Goal: Navigation & Orientation: Find specific page/section

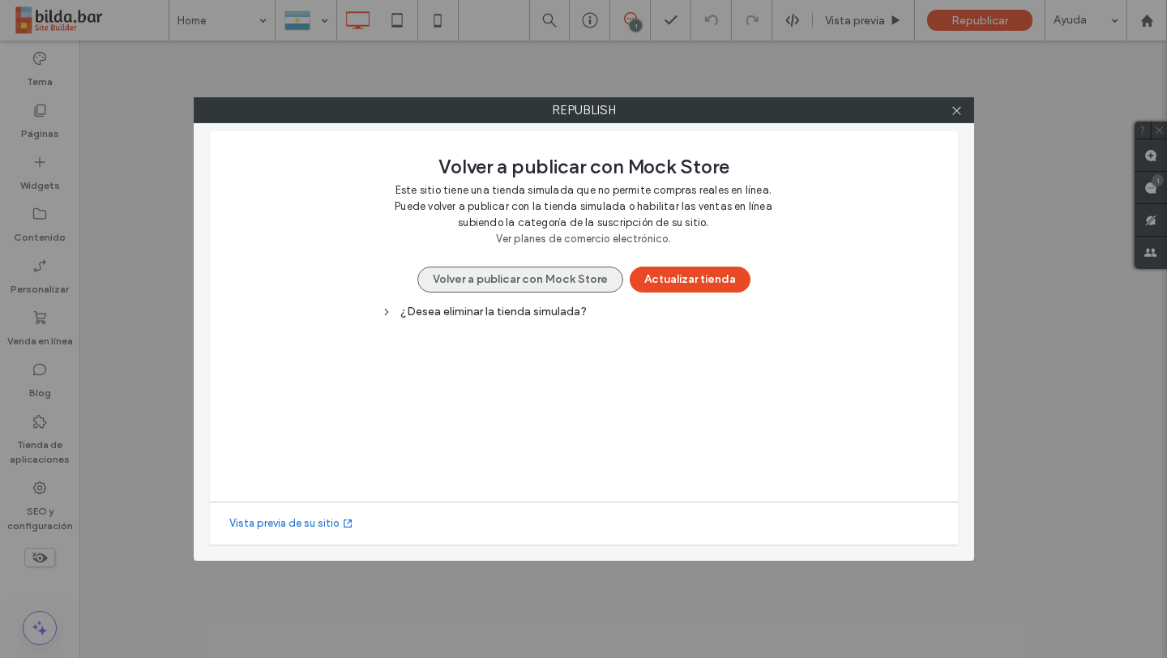
click at [552, 282] on button "Volver a publicar con Mock Store" at bounding box center [520, 280] width 206 height 26
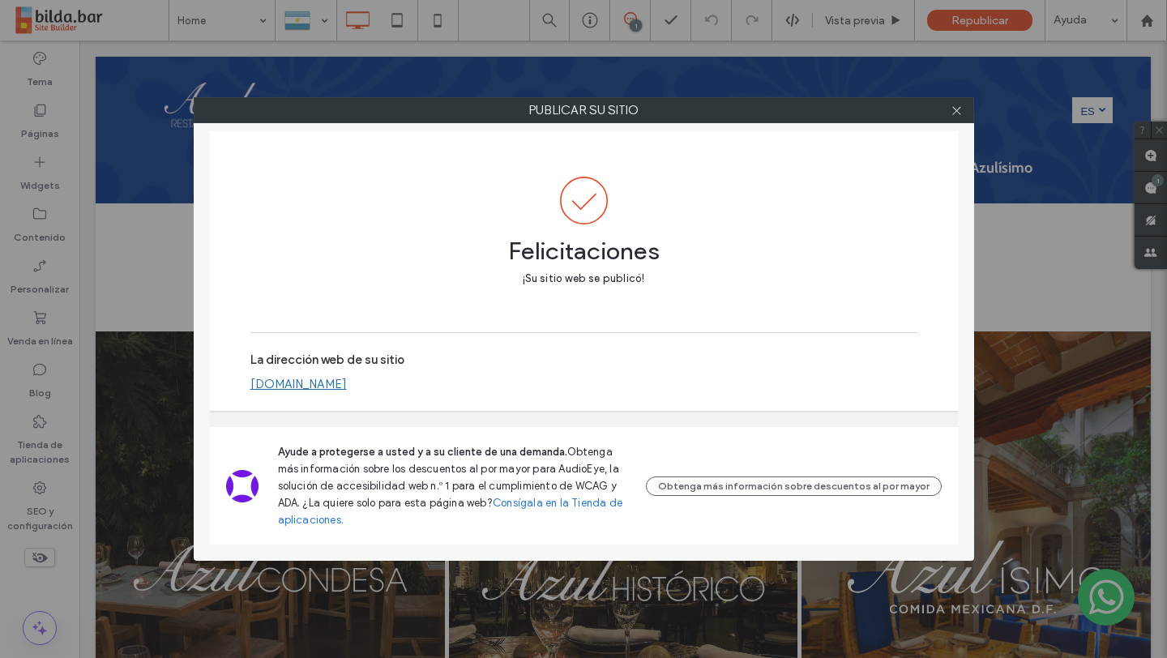
click at [299, 384] on link "[DOMAIN_NAME]" at bounding box center [298, 384] width 96 height 15
click at [963, 111] on div at bounding box center [957, 110] width 24 height 24
click at [957, 112] on icon at bounding box center [957, 111] width 12 height 12
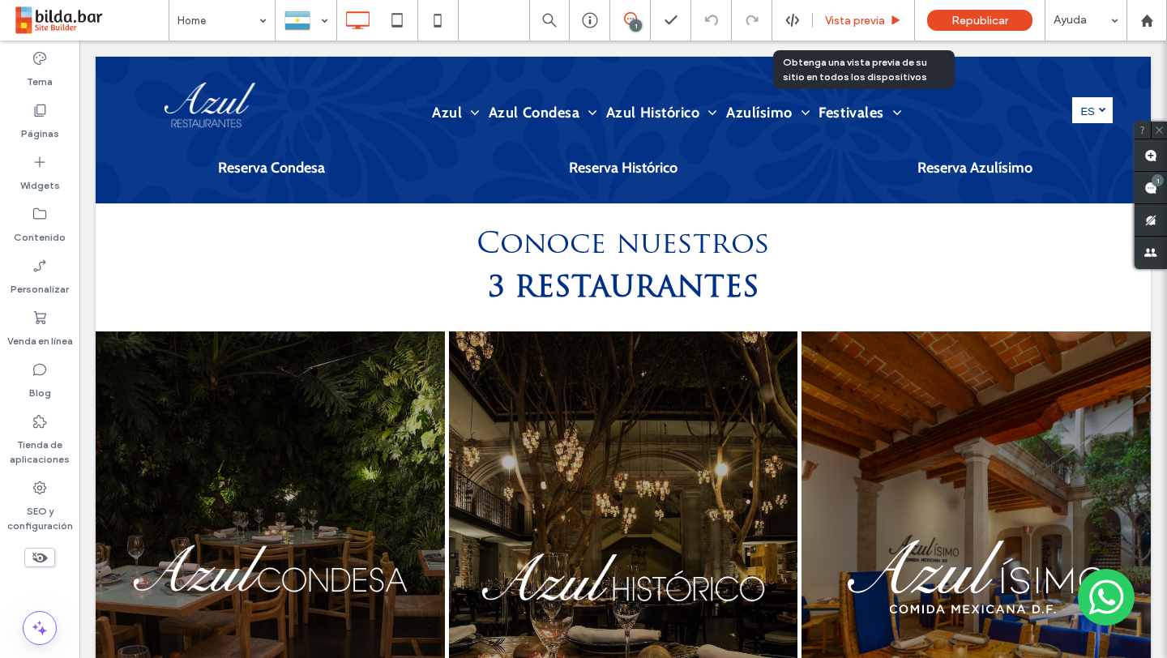
click at [855, 14] on span "Vista previa" at bounding box center [855, 21] width 60 height 14
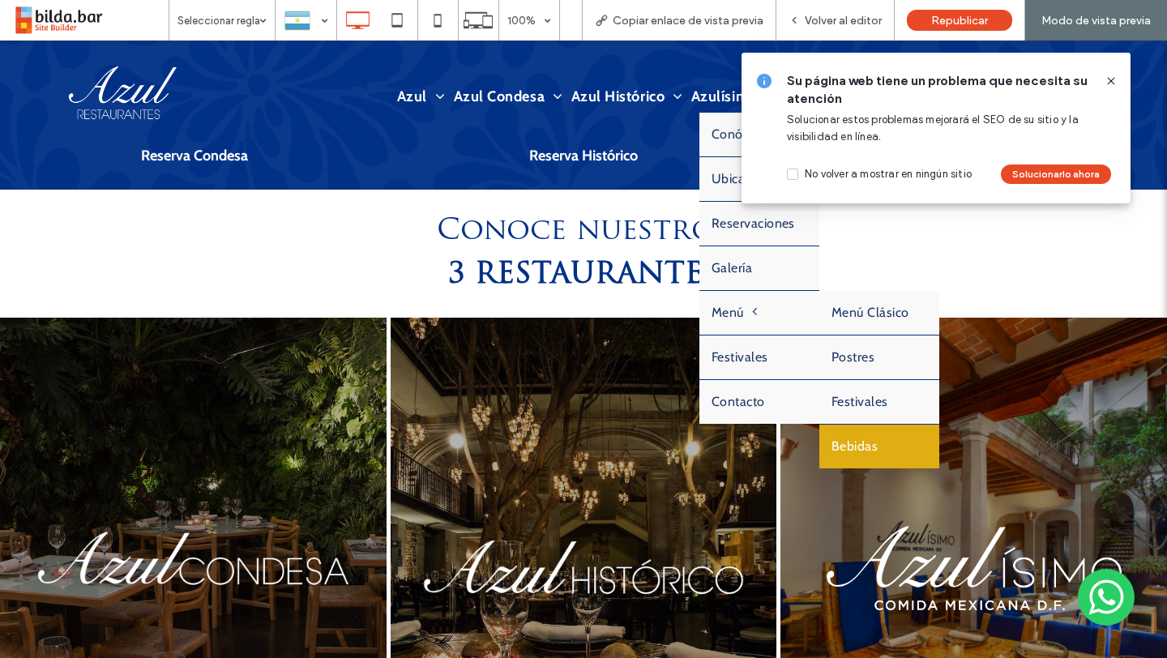
click at [866, 438] on link "Bebidas" at bounding box center [879, 447] width 120 height 44
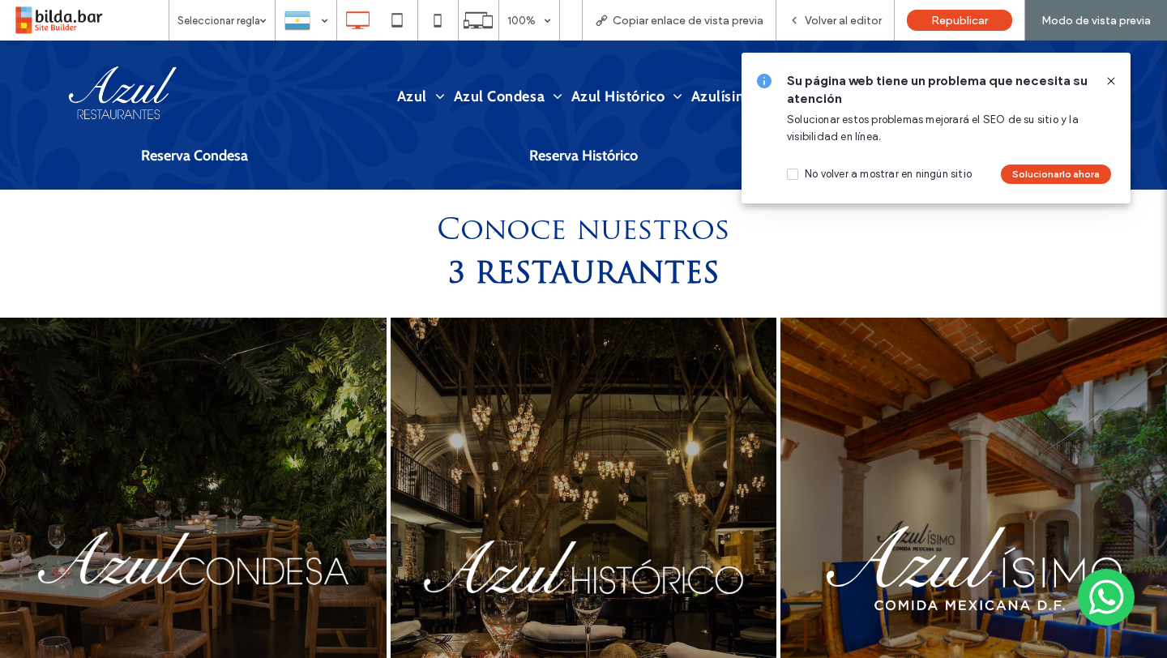
click at [1110, 79] on div at bounding box center [583, 329] width 1167 height 658
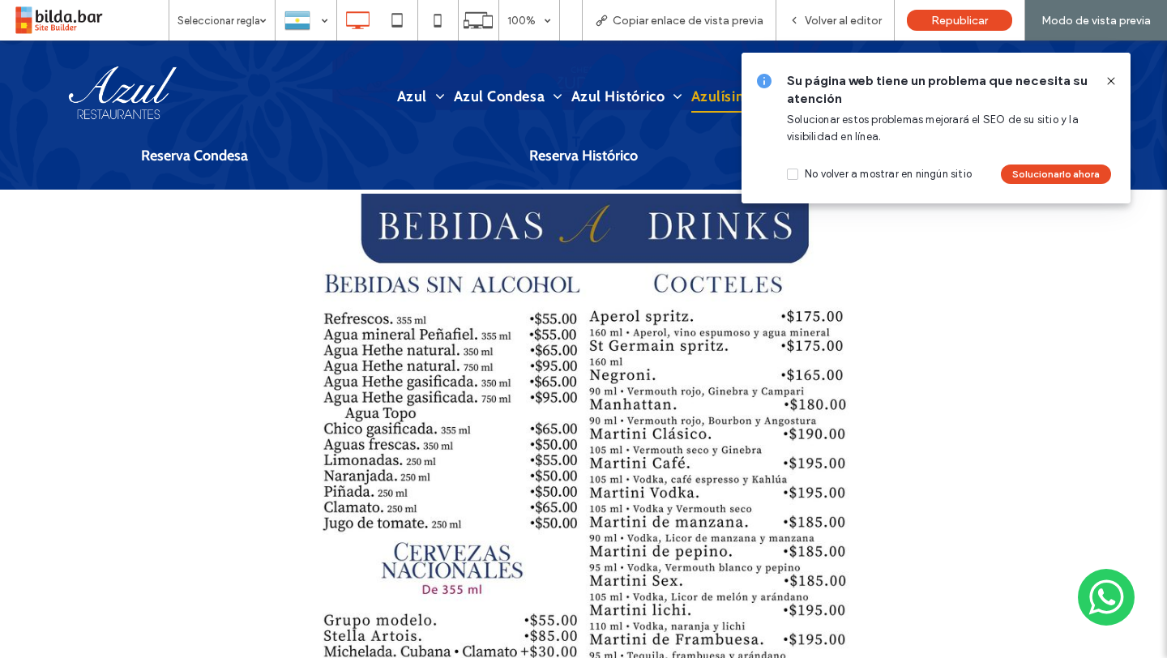
scroll to position [8960, 0]
click at [1108, 79] on icon at bounding box center [1111, 81] width 13 height 13
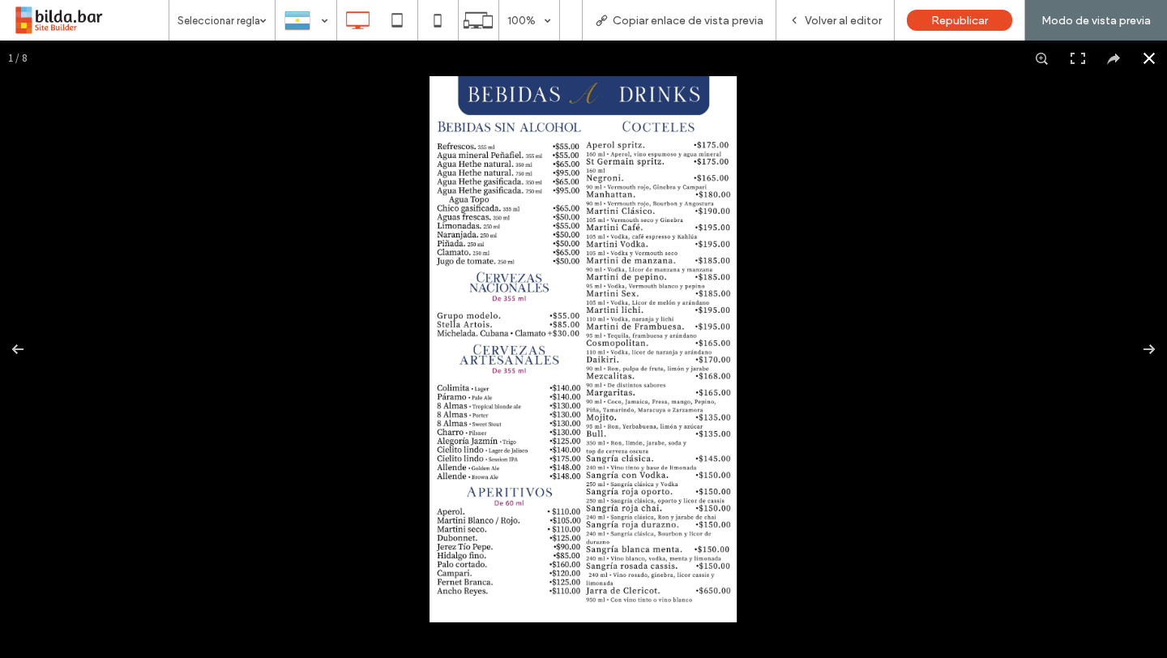
click at [1148, 58] on button at bounding box center [1149, 59] width 36 height 36
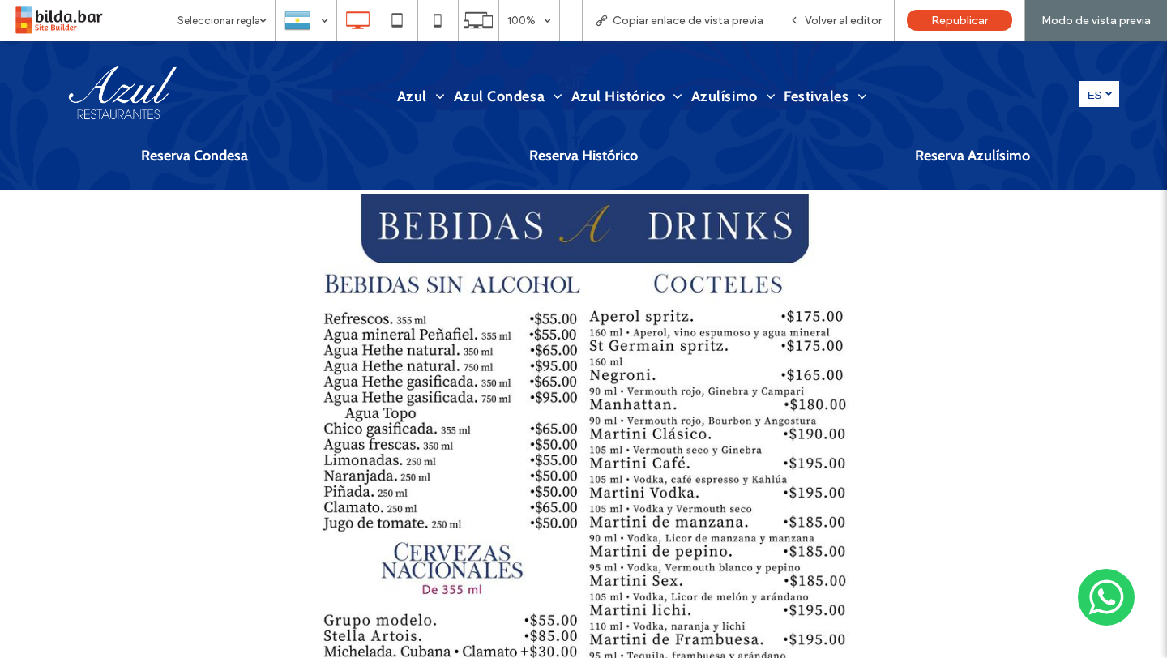
scroll to position [9107, 0]
